Goal: Check status

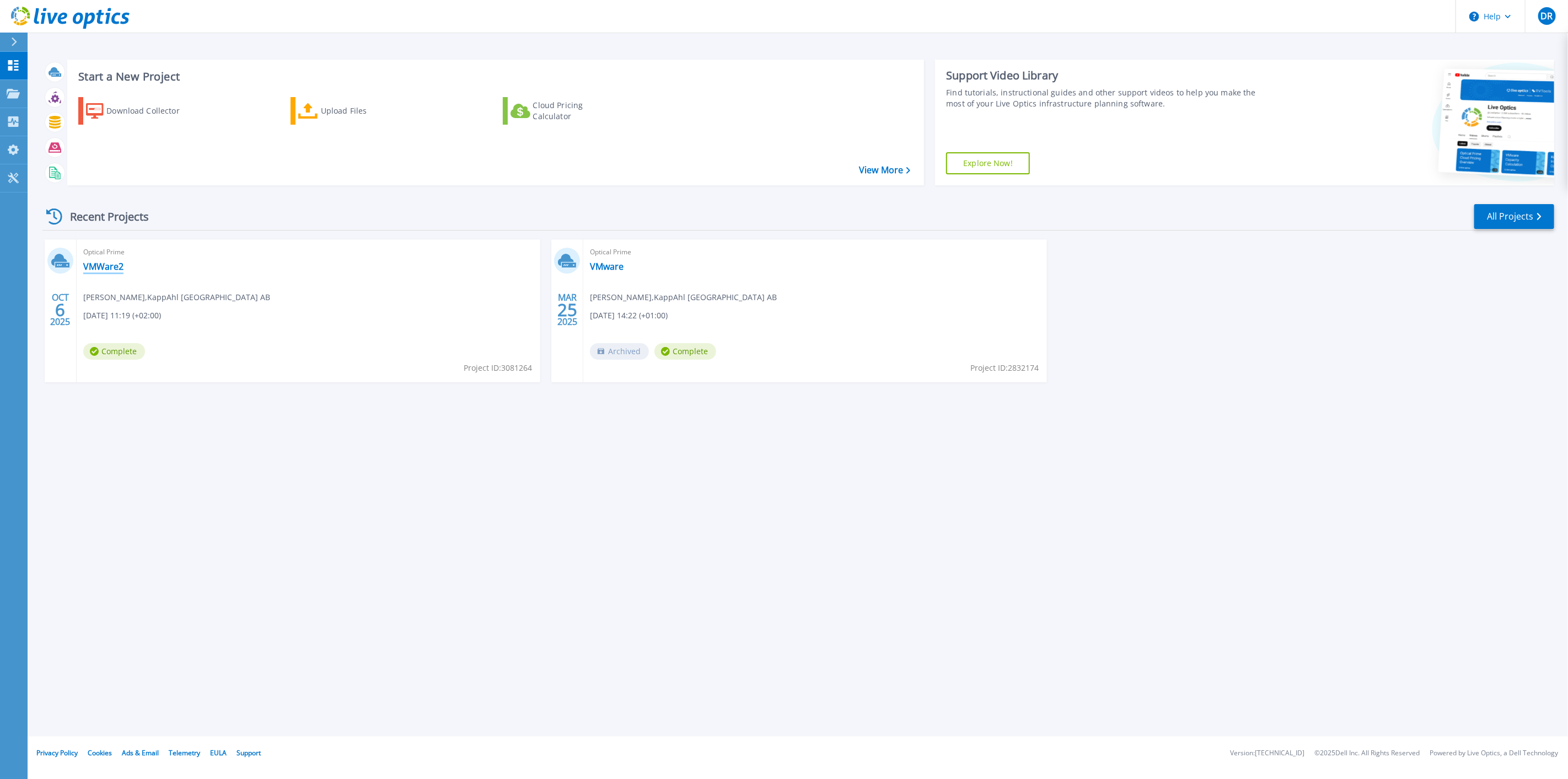
click at [112, 265] on link "VMWare2" at bounding box center [104, 266] width 41 height 11
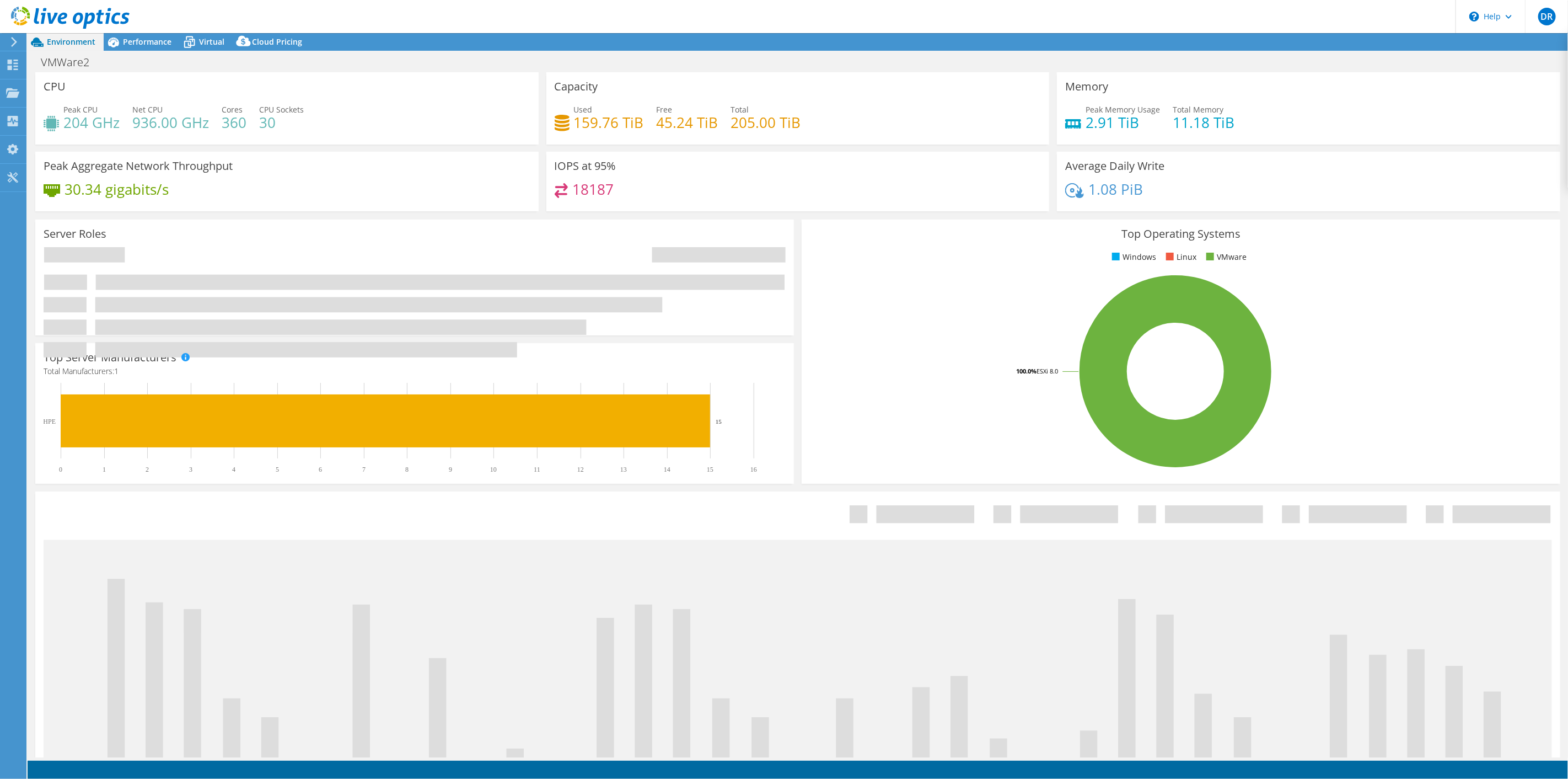
select select "EULondon"
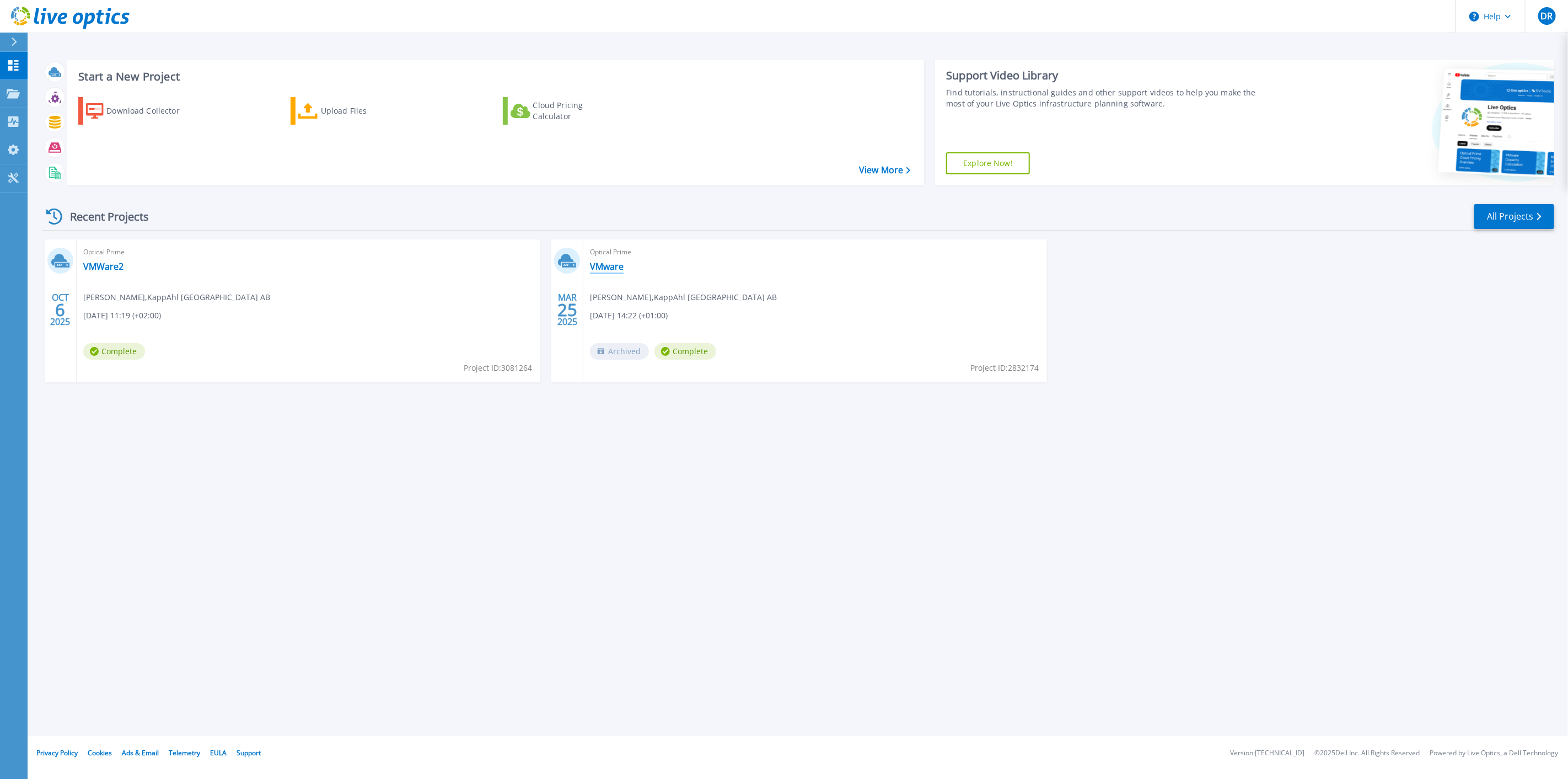
click at [604, 268] on link "VMware" at bounding box center [607, 266] width 33 height 11
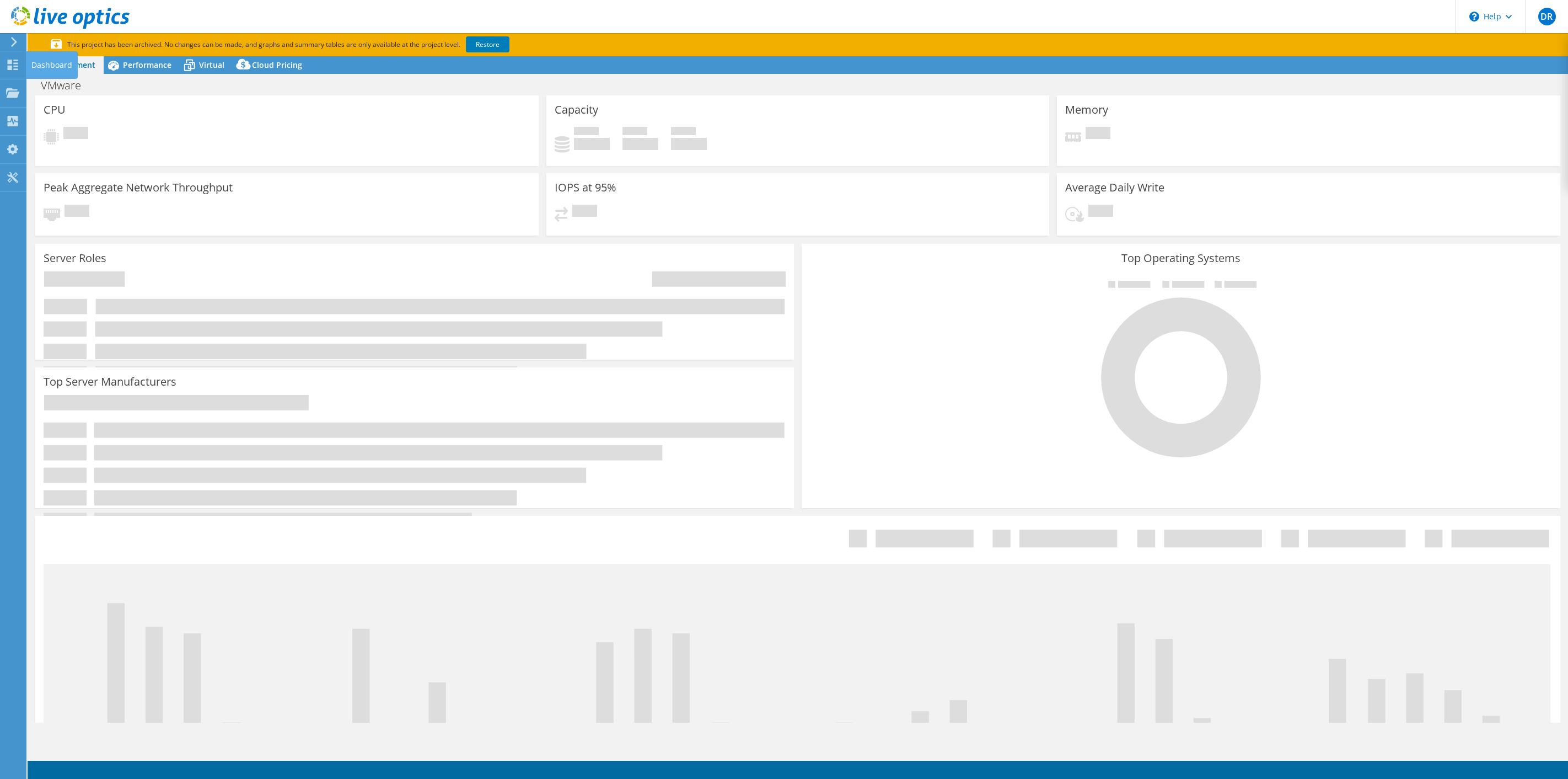
select select "USD"
select select "EUFrankfurt"
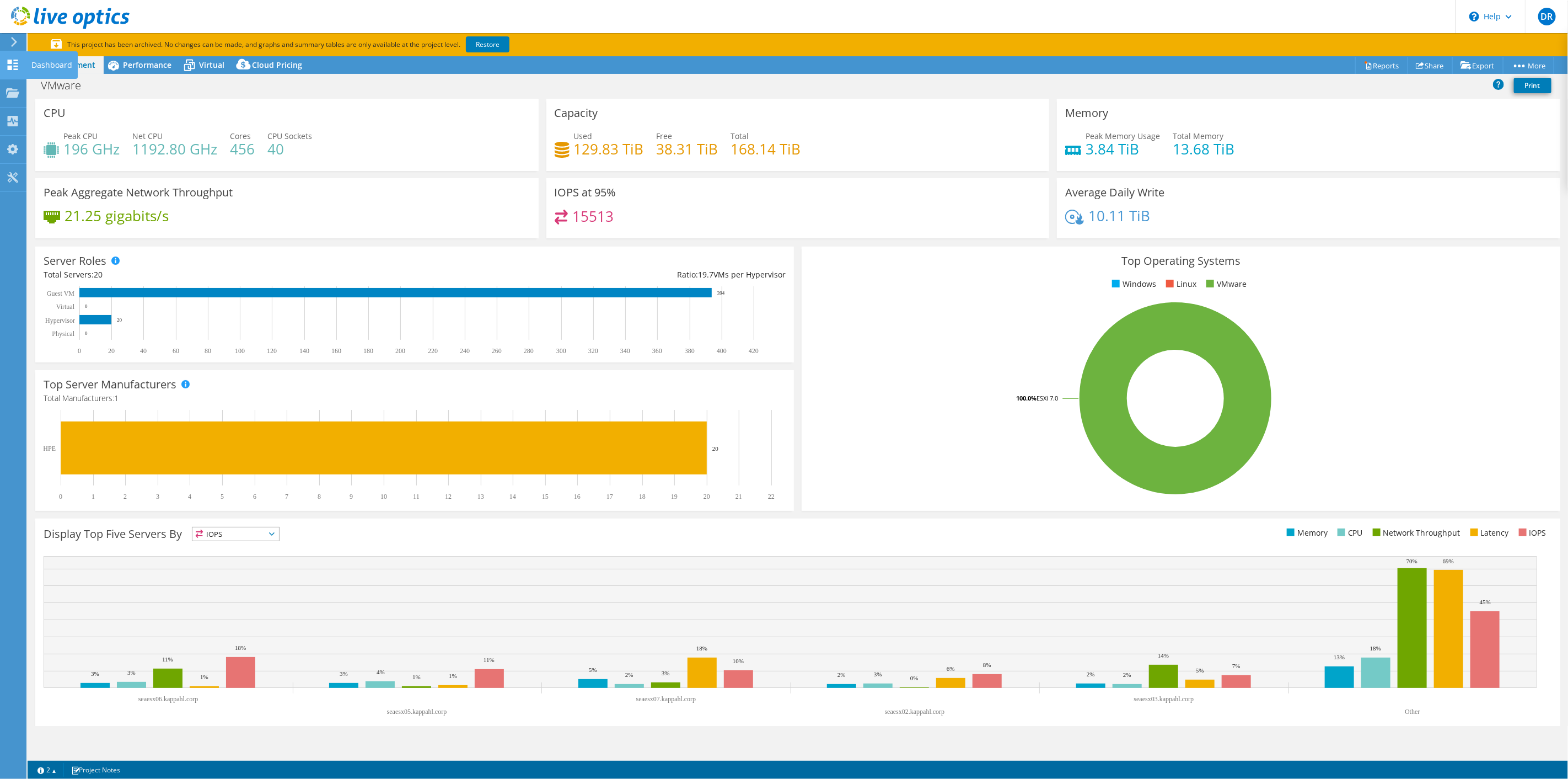
click at [12, 63] on icon at bounding box center [13, 65] width 14 height 10
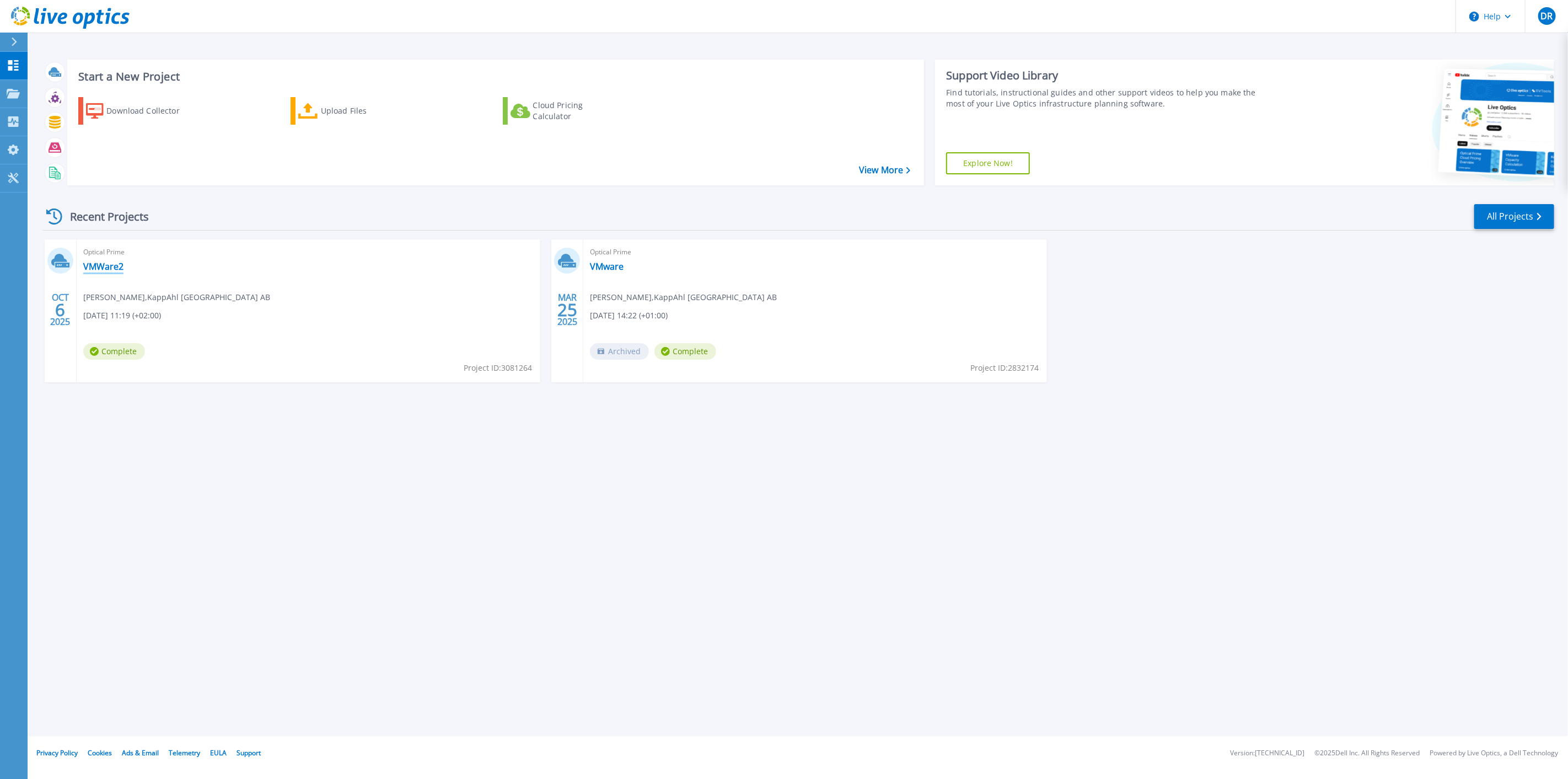
click at [109, 266] on link "VMWare2" at bounding box center [104, 266] width 41 height 11
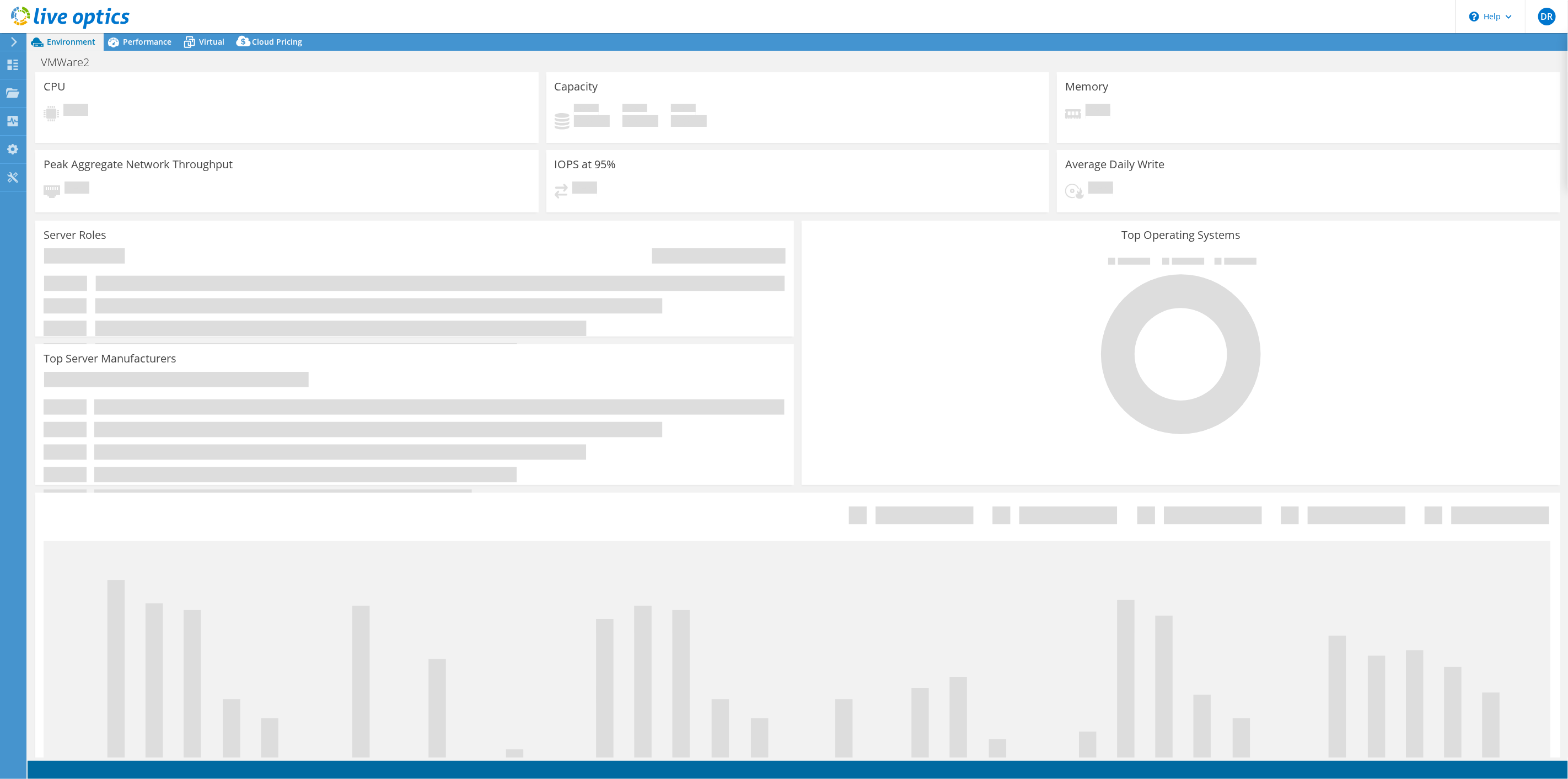
select select "EULondon"
select select "USD"
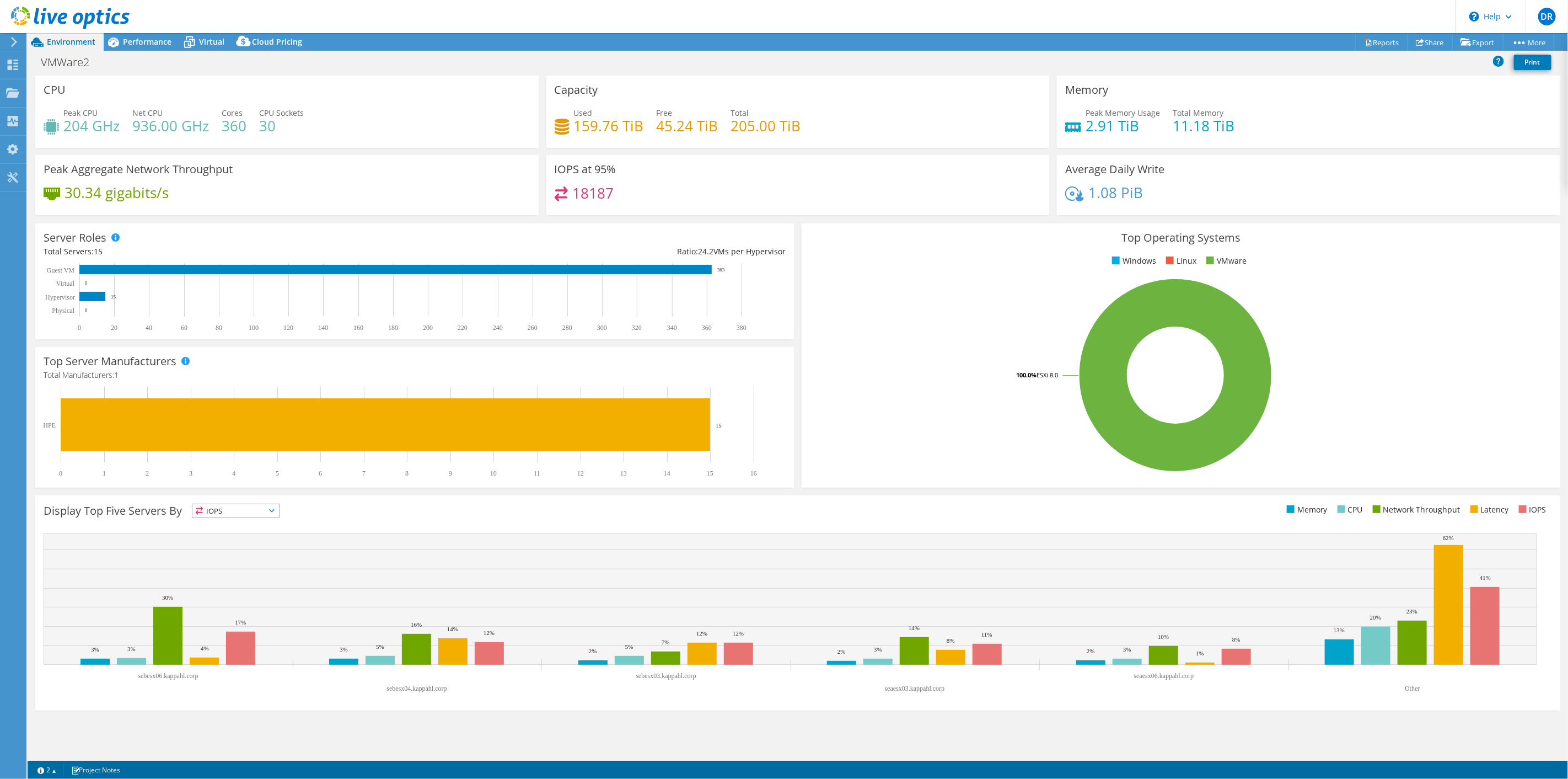
click at [816, 220] on div "Top Operating Systems Windows Linux VMware 100.0% ESXi 8.0" at bounding box center [1181, 355] width 766 height 272
